Goal: Information Seeking & Learning: Learn about a topic

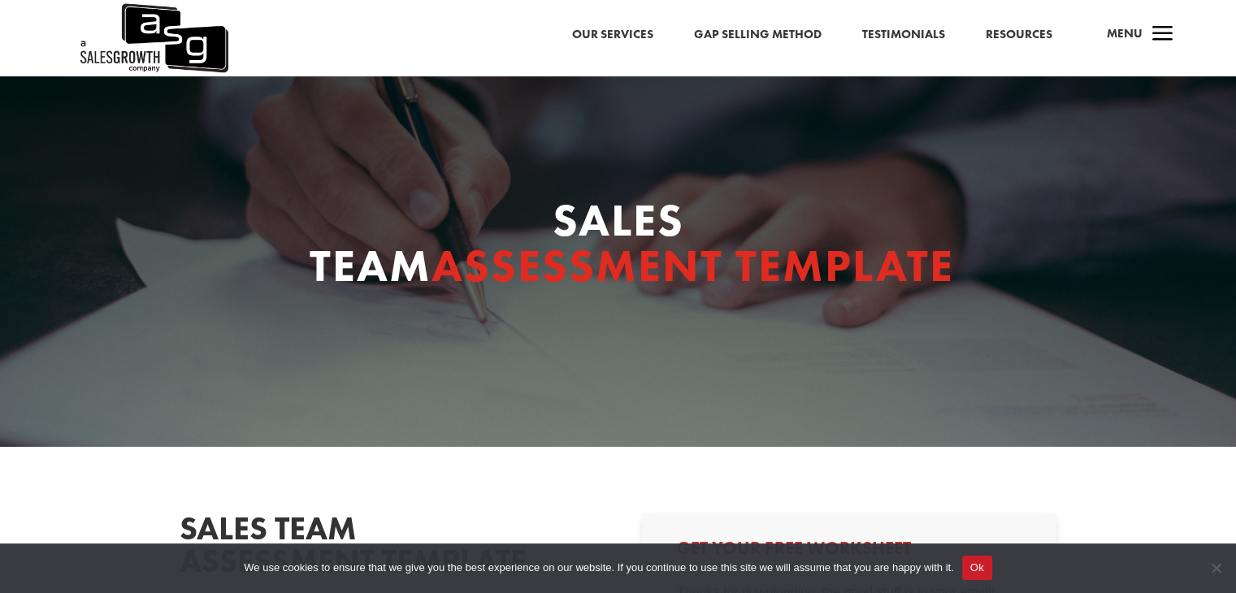
click at [638, 31] on link "Our Services" at bounding box center [612, 34] width 81 height 21
click at [708, 27] on link "Gap Selling Method" at bounding box center [758, 34] width 128 height 21
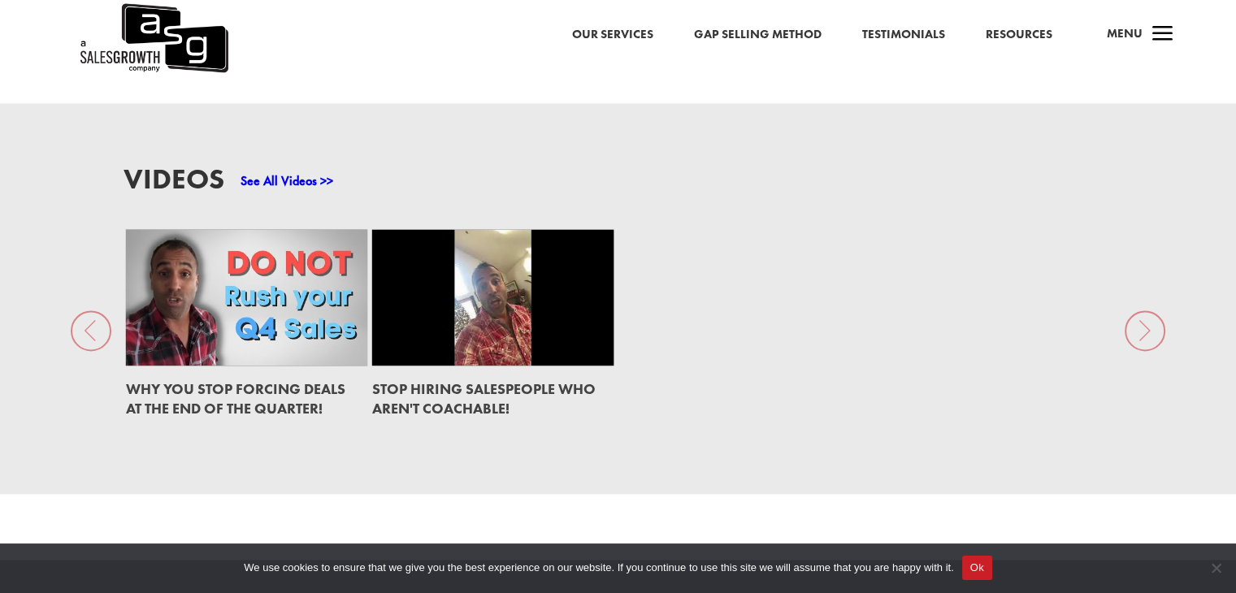
scroll to position [2214, 0]
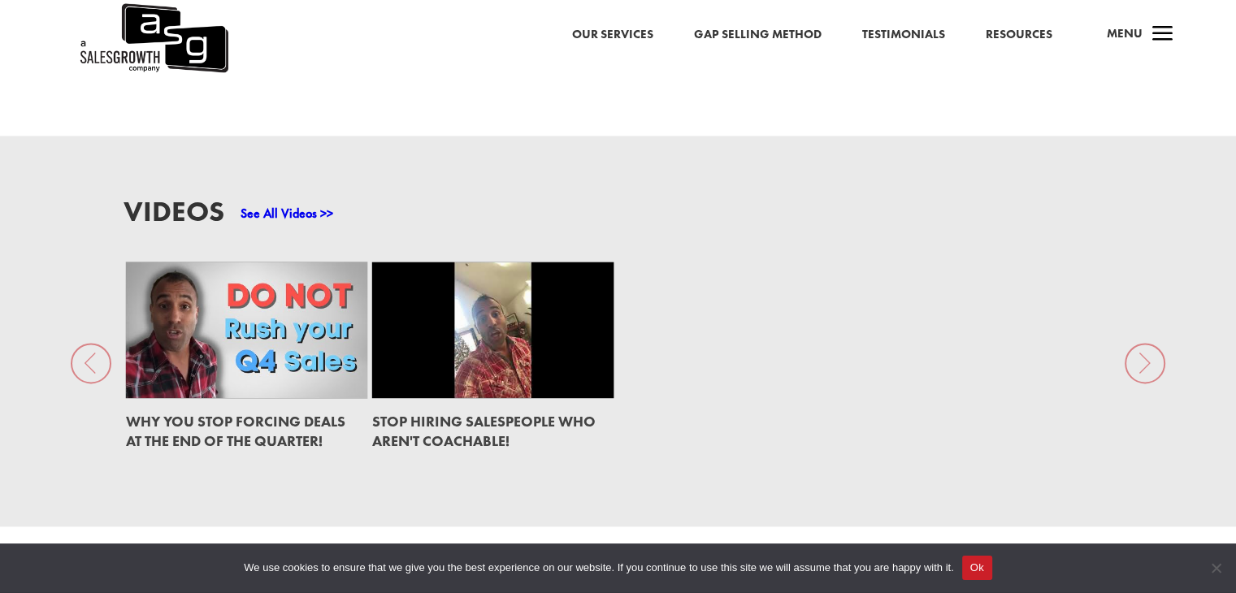
click at [599, 317] on link at bounding box center [493, 330] width 242 height 137
click at [265, 206] on link "See All Videos >>" at bounding box center [287, 214] width 93 height 17
